Goal: Information Seeking & Learning: Compare options

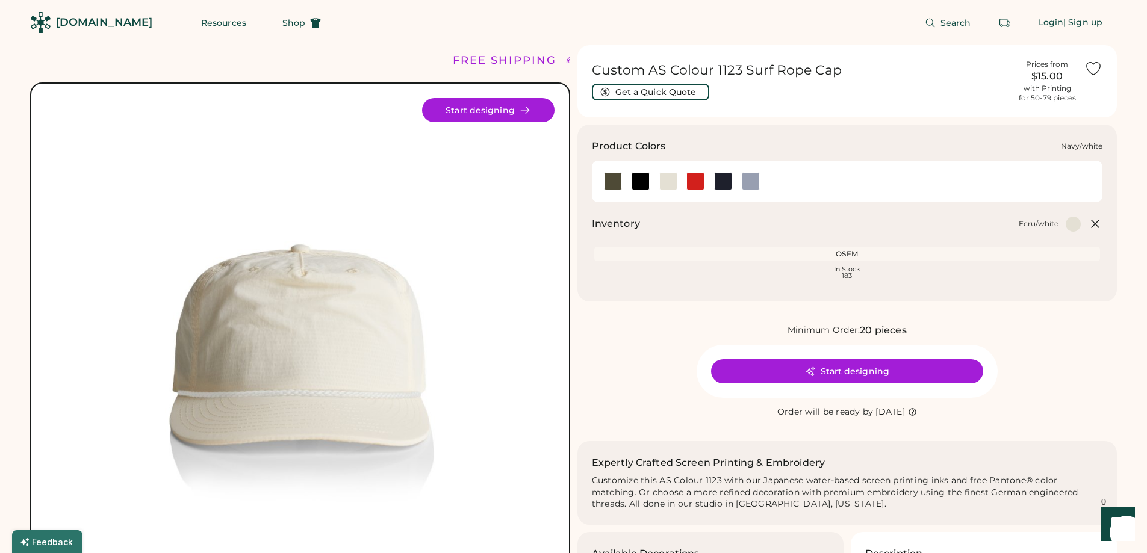
click at [726, 180] on div at bounding box center [723, 181] width 18 height 18
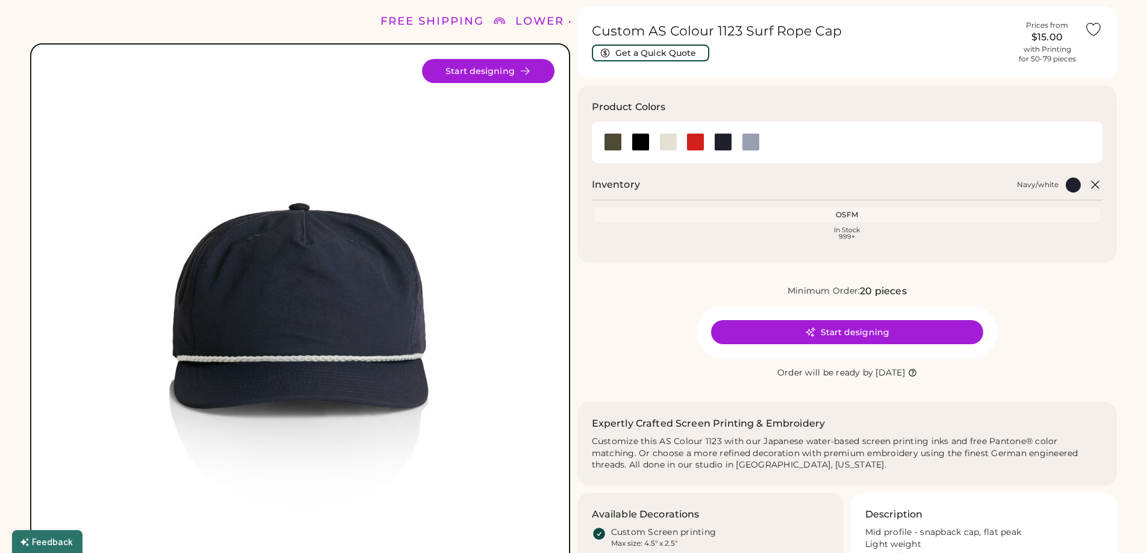
scroll to position [60, 0]
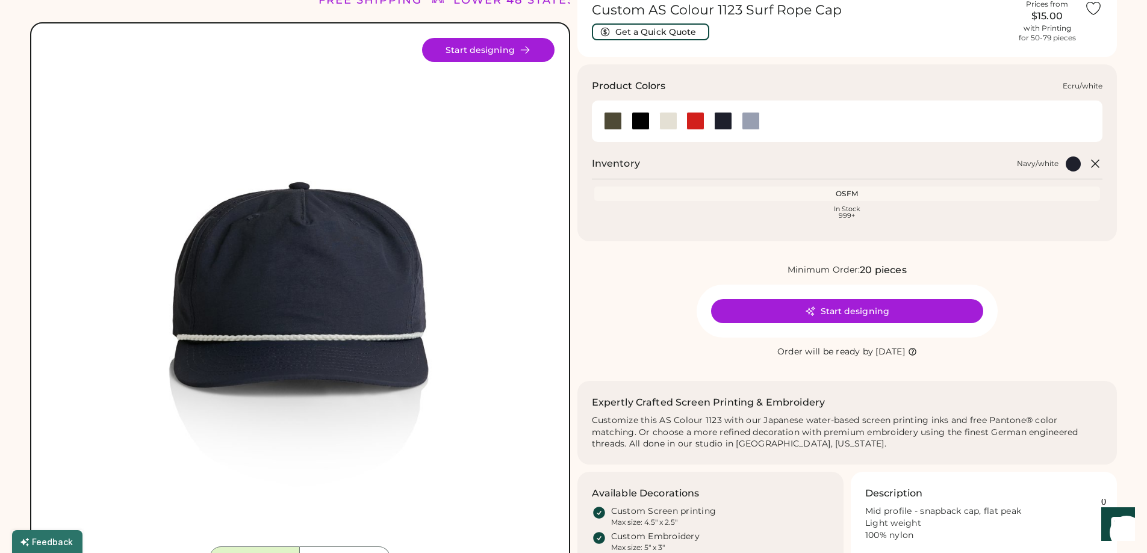
click at [665, 114] on div at bounding box center [668, 121] width 18 height 18
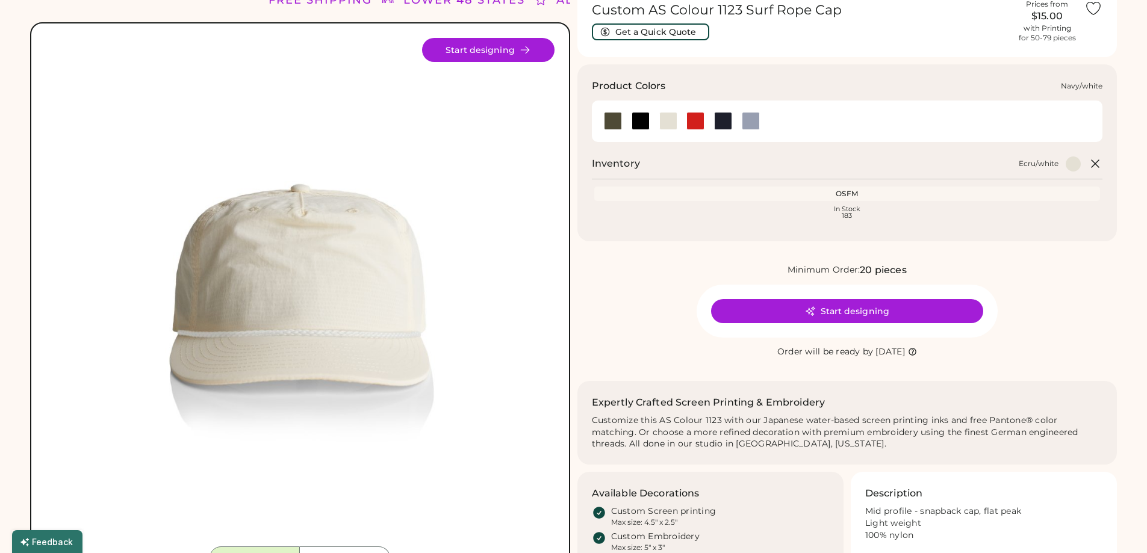
click at [713, 119] on div at bounding box center [723, 121] width 28 height 18
click at [721, 121] on div at bounding box center [723, 121] width 18 height 18
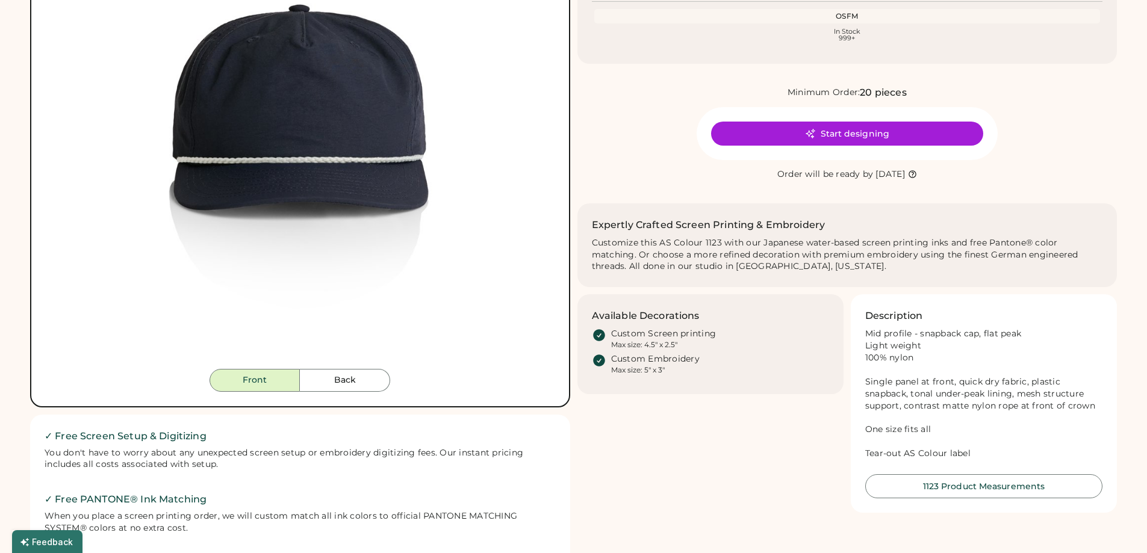
scroll to position [301, 0]
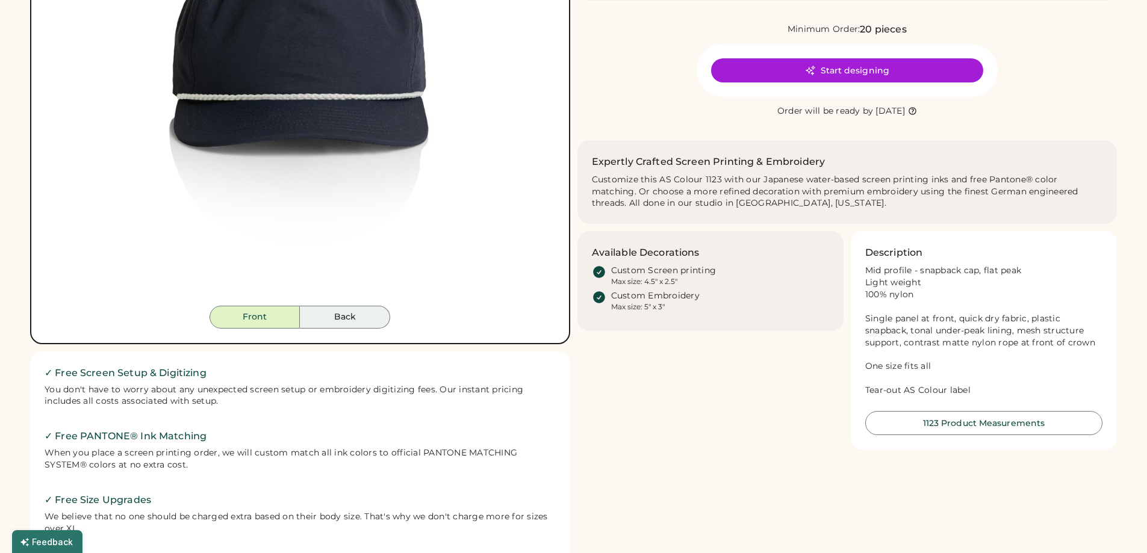
click at [340, 311] on button "Back" at bounding box center [345, 317] width 90 height 23
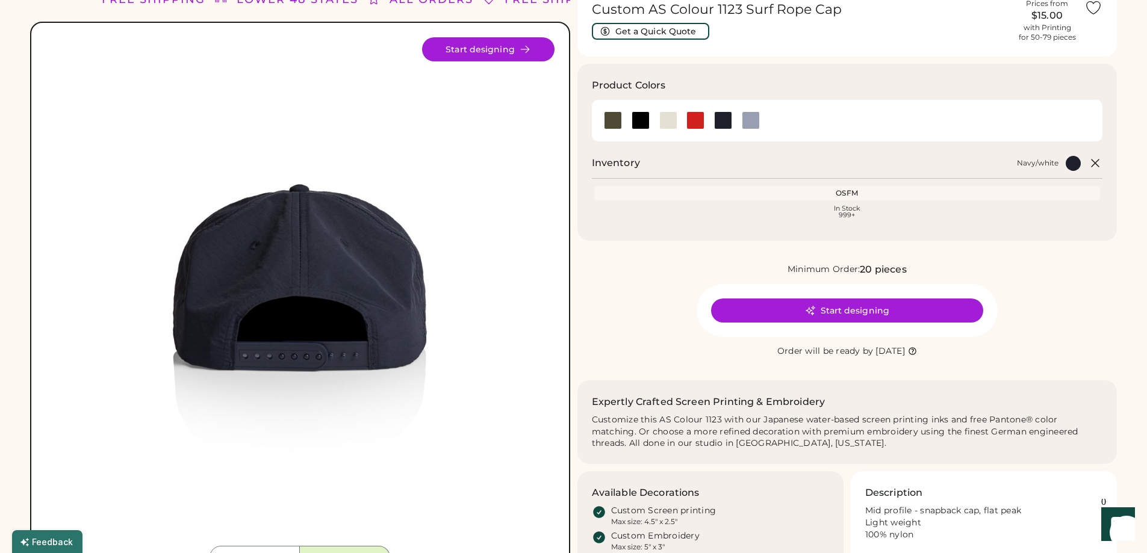
scroll to position [60, 0]
click at [668, 124] on div at bounding box center [668, 121] width 18 height 18
